Goal: Transaction & Acquisition: Purchase product/service

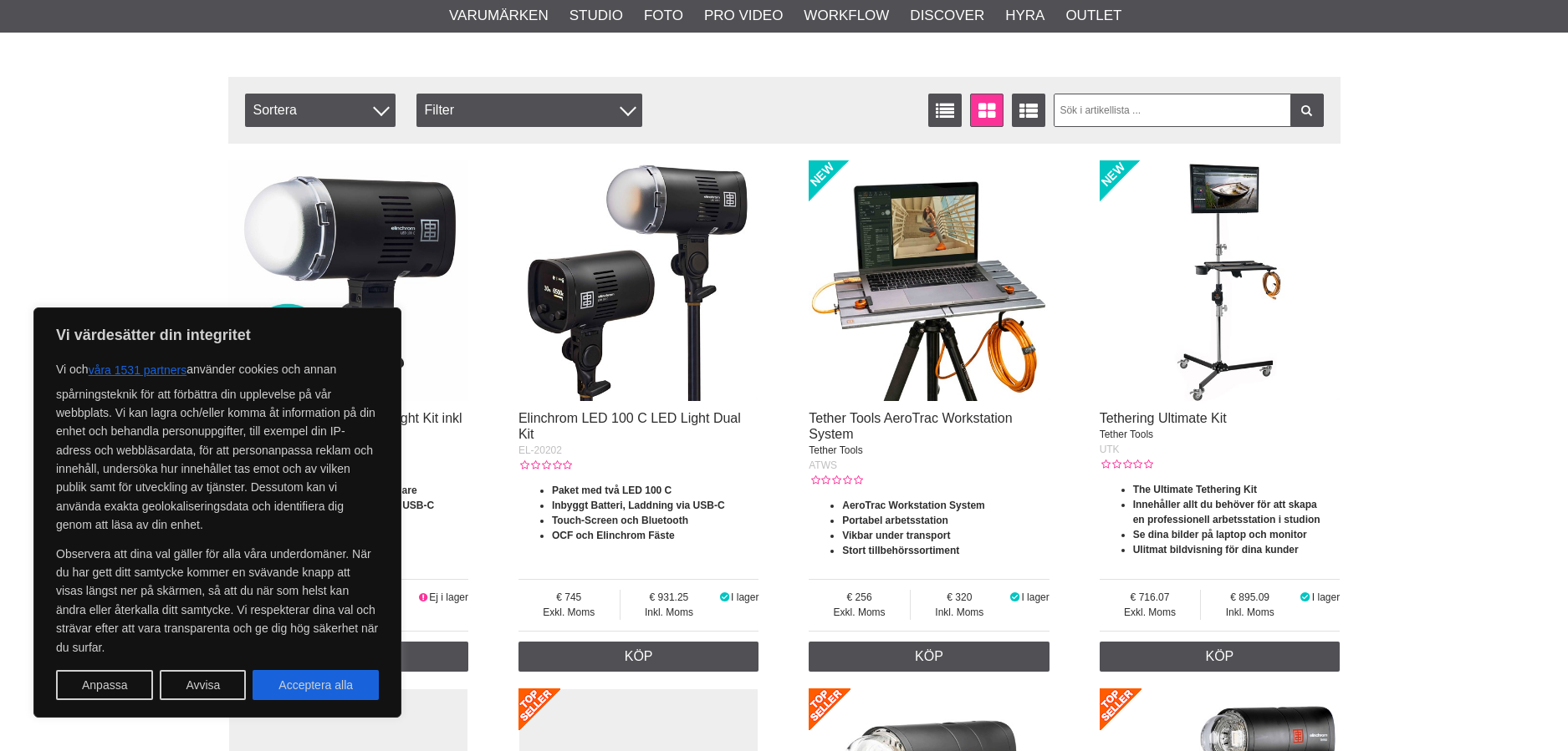
scroll to position [585, 0]
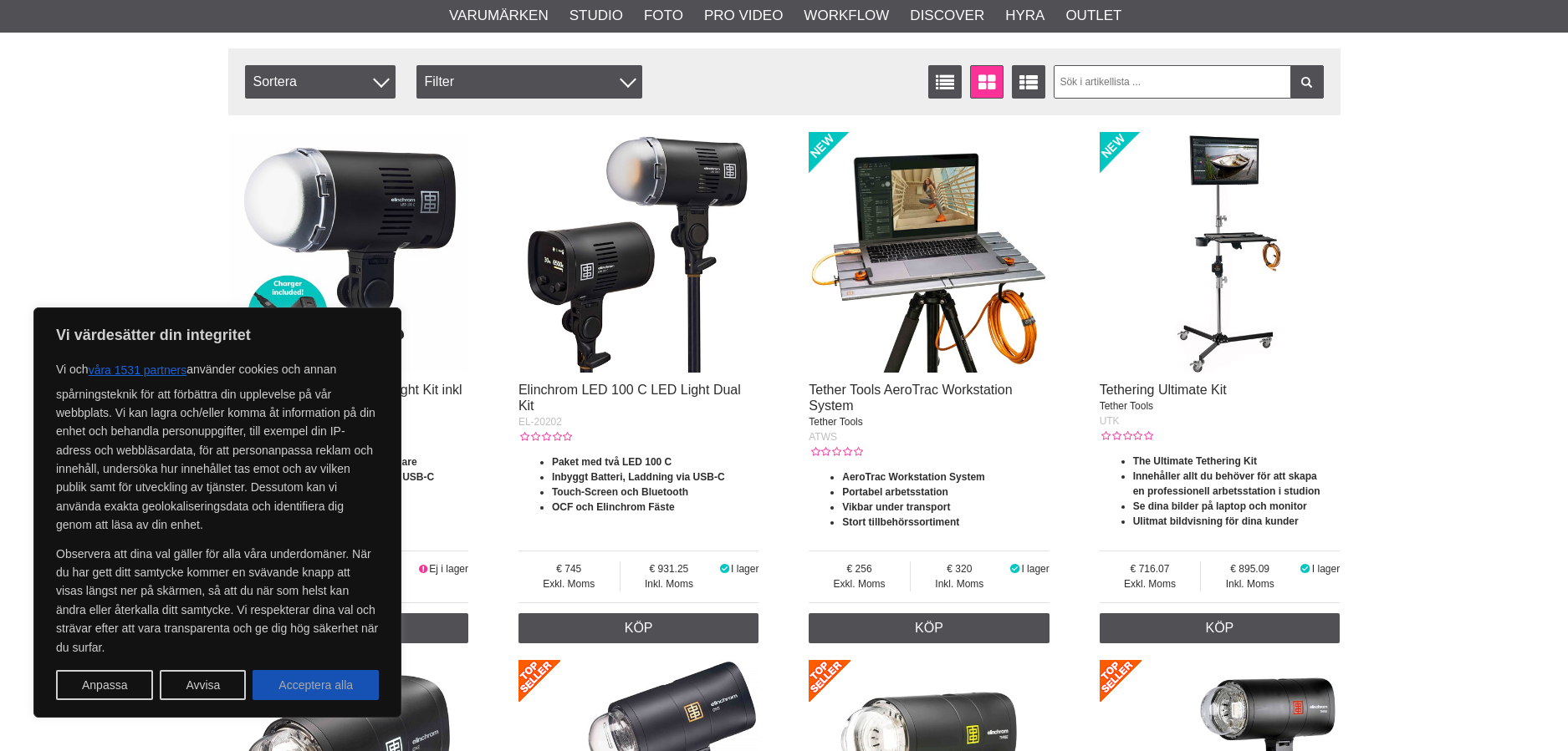
click at [329, 686] on button "Acceptera alla" at bounding box center [316, 685] width 127 height 30
checkbox input "true"
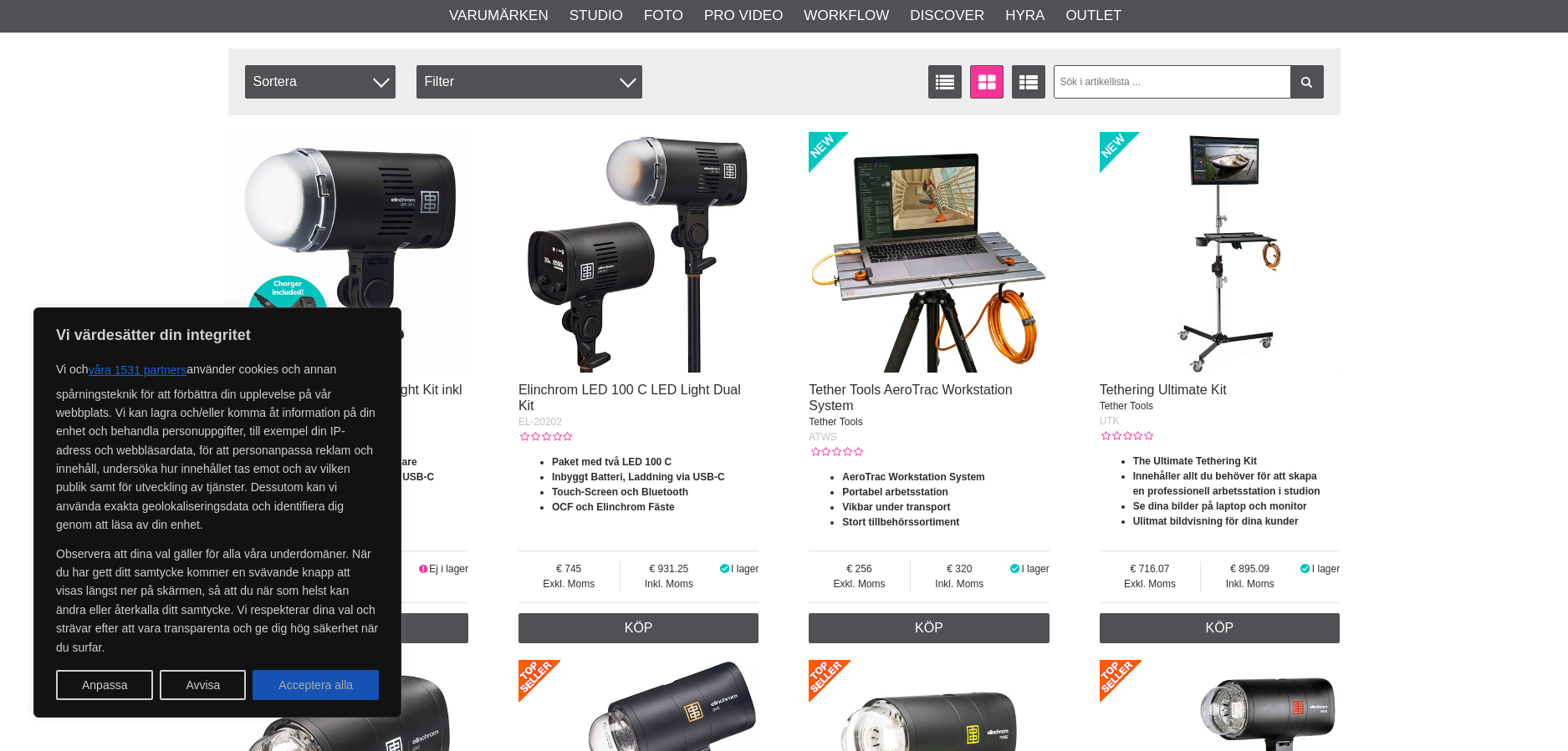
checkbox input "true"
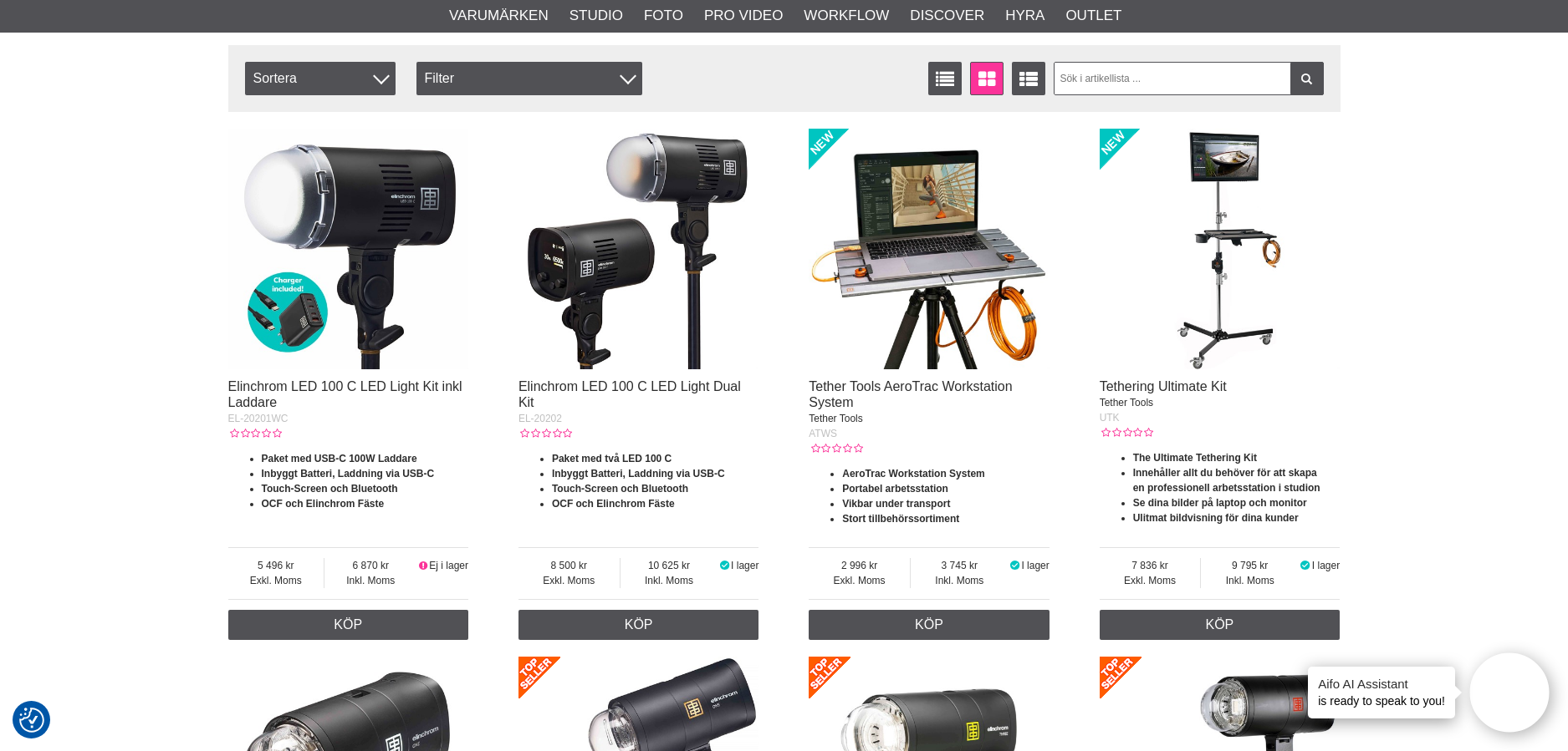
scroll to position [585, 0]
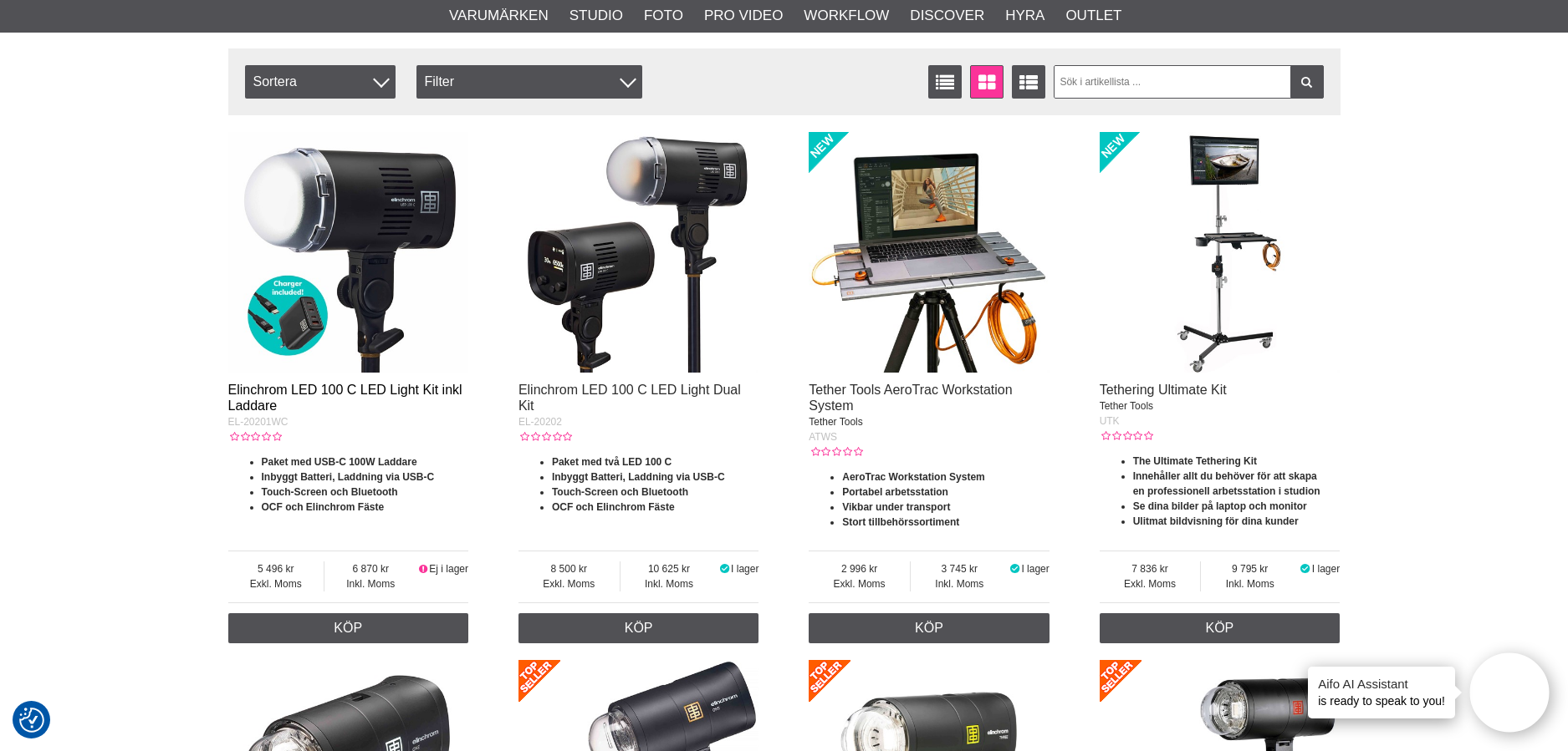
click at [376, 386] on link "Elinchrom LED 100 C LED Light Kit inkl Laddare" at bounding box center [345, 398] width 235 height 30
